Goal: Transaction & Acquisition: Purchase product/service

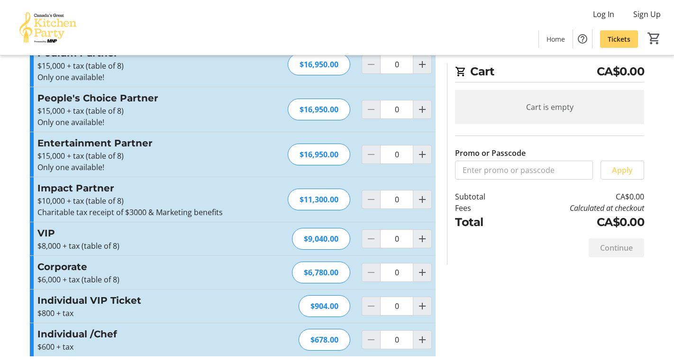
scroll to position [87, 0]
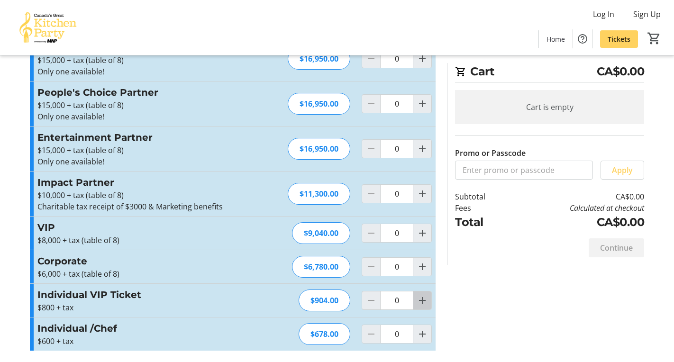
click at [419, 304] on mat-icon "Increment by one" at bounding box center [421, 300] width 11 height 11
type input "2"
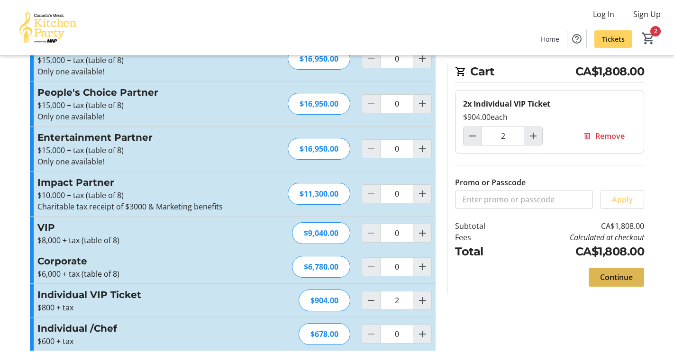
click at [619, 278] on span "Continue" at bounding box center [616, 276] width 33 height 11
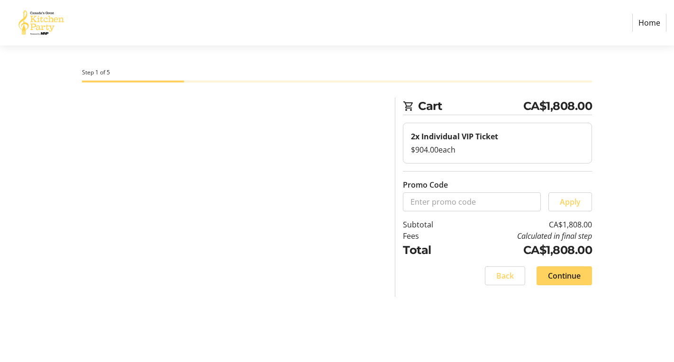
select select "CA"
